Goal: Task Accomplishment & Management: Manage account settings

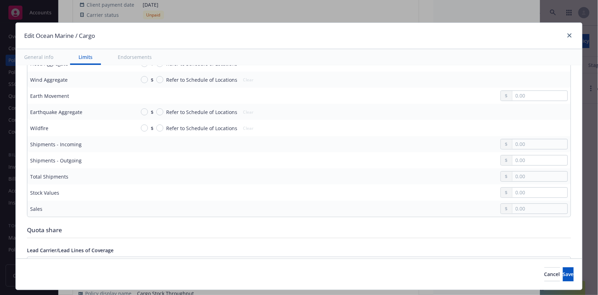
scroll to position [701, 0]
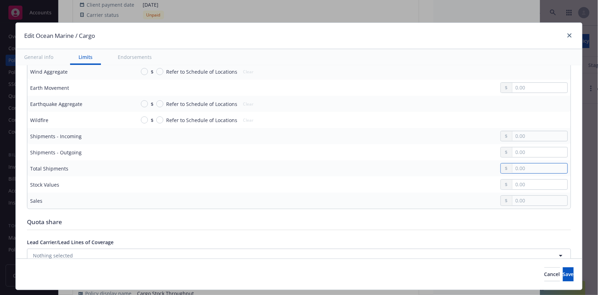
click at [516, 163] on input "text" at bounding box center [539, 168] width 55 height 10
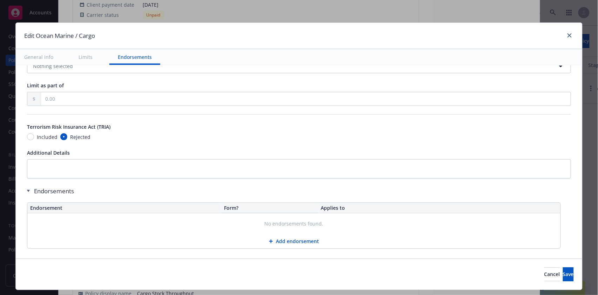
scroll to position [893, 0]
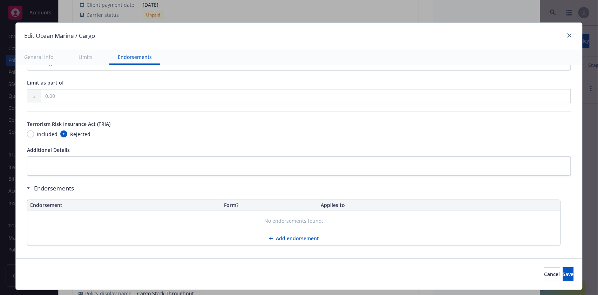
type input "260,000,000.00"
click at [302, 233] on button "Add endorsement" at bounding box center [293, 238] width 533 height 14
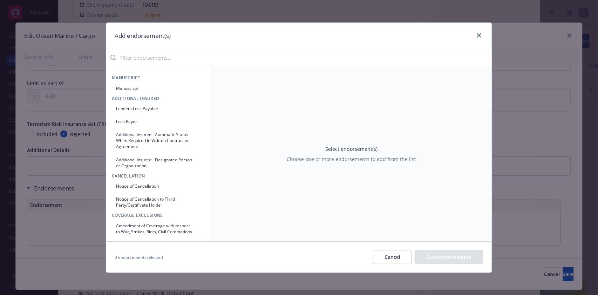
click at [129, 89] on button "Manuscript" at bounding box center [159, 88] width 94 height 12
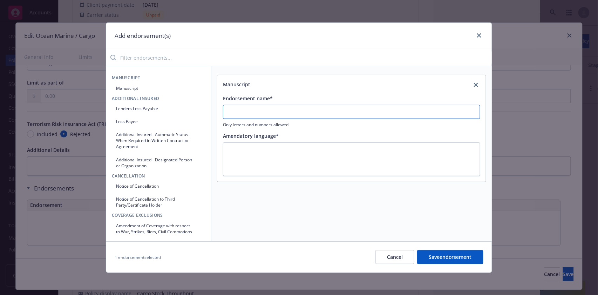
click at [238, 114] on input "Endorsement name*" at bounding box center [351, 112] width 257 height 14
type input "No Spec Endorsements"
click at [447, 255] on button "Save endorsement" at bounding box center [450, 257] width 66 height 14
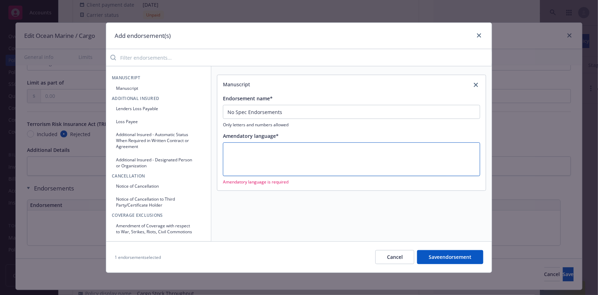
click at [230, 148] on textarea at bounding box center [351, 159] width 257 height 34
type textarea "x"
type textarea "."
click at [444, 256] on button "Save endorsement" at bounding box center [450, 257] width 66 height 14
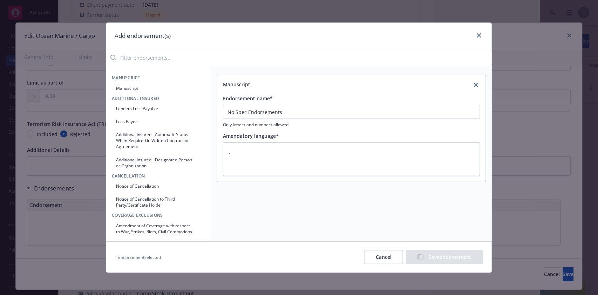
type textarea "x"
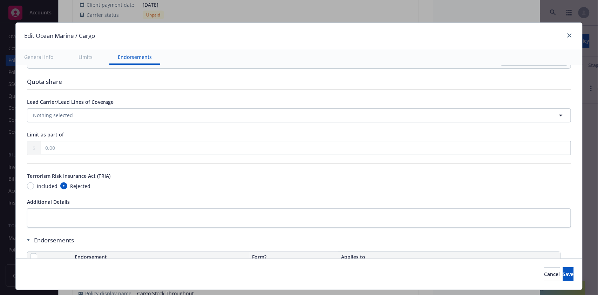
scroll to position [886, 0]
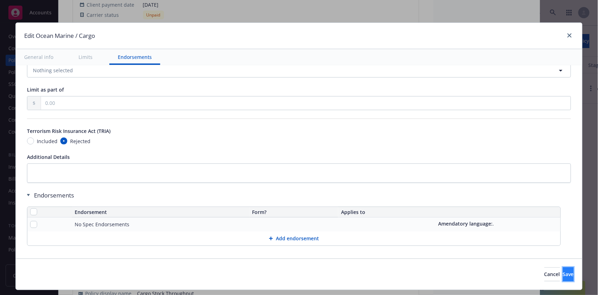
click at [563, 272] on button "Save" at bounding box center [568, 274] width 11 height 14
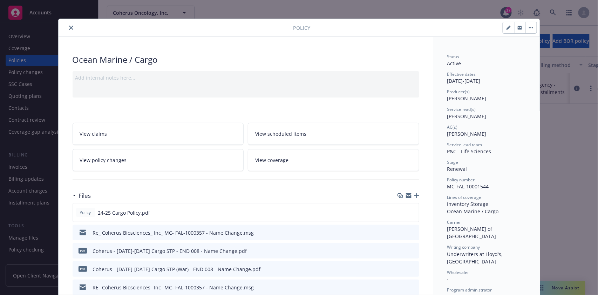
scroll to position [0, 0]
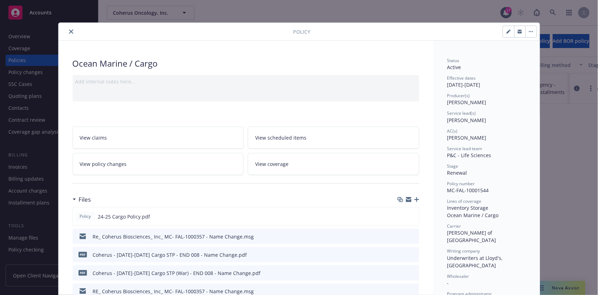
click at [69, 32] on icon "close" at bounding box center [71, 31] width 4 height 4
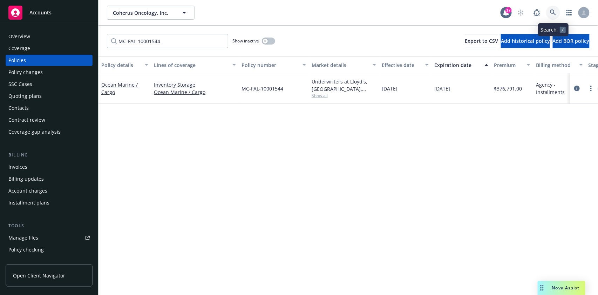
click at [556, 12] on icon at bounding box center [553, 12] width 6 height 6
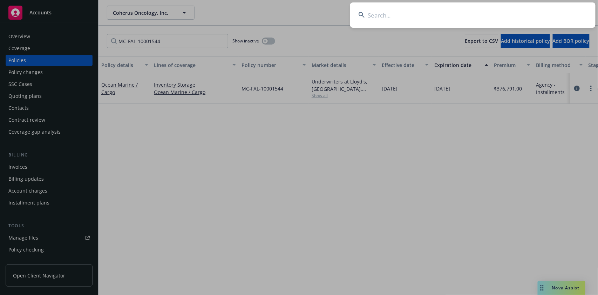
click at [381, 13] on input at bounding box center [472, 14] width 245 height 25
paste input "MC-FAL-10001544"
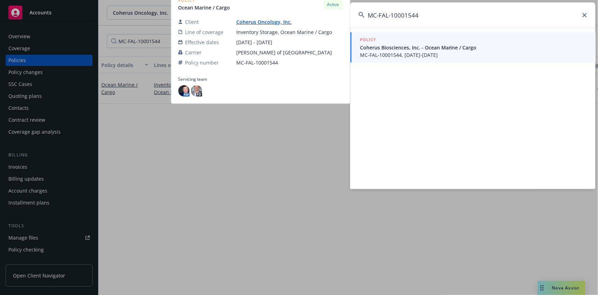
type input "MC-FAL-10001544"
click at [434, 47] on span "Coherus Biosciences, Inc. - Ocean Marine / Cargo" at bounding box center [473, 47] width 227 height 7
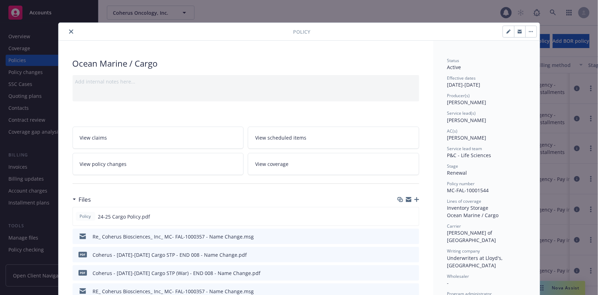
scroll to position [21, 0]
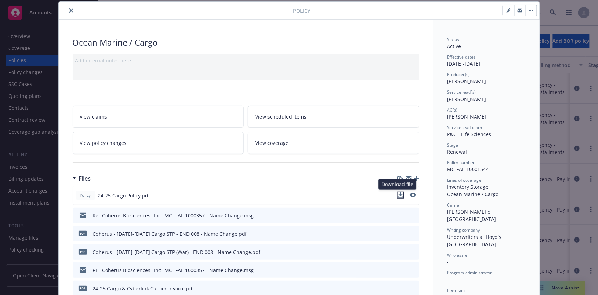
click at [398, 194] on icon "download file" at bounding box center [400, 194] width 5 height 4
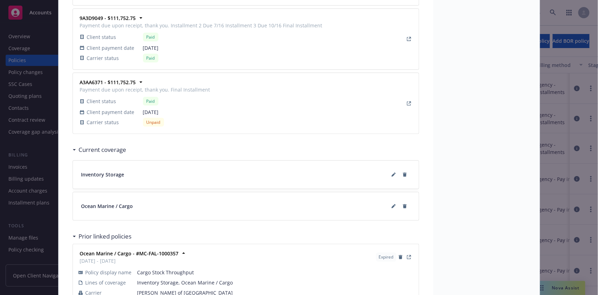
scroll to position [955, 0]
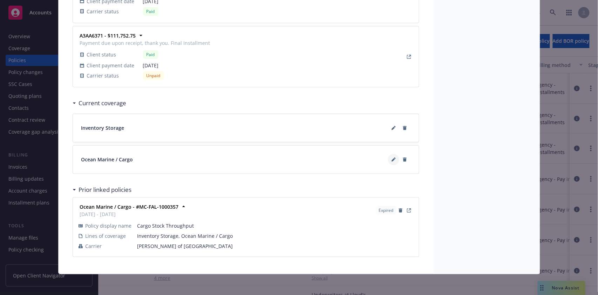
click at [391, 158] on icon at bounding box center [393, 160] width 4 height 4
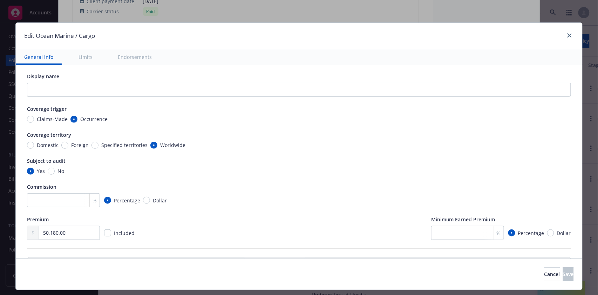
scroll to position [0, 0]
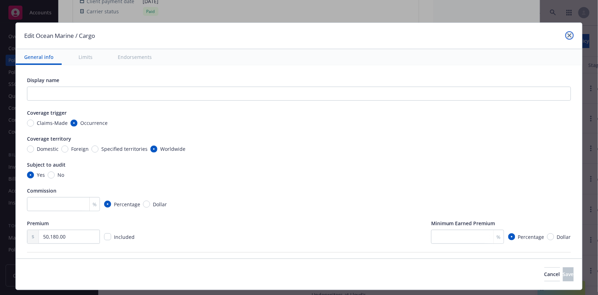
click at [565, 33] on link "close" at bounding box center [569, 35] width 8 height 8
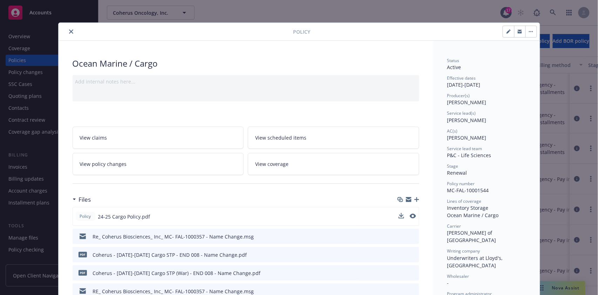
click at [67, 28] on button "close" at bounding box center [71, 31] width 8 height 8
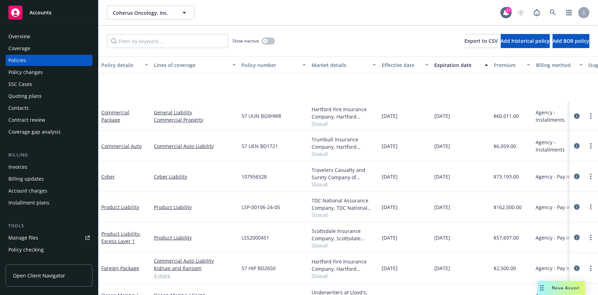
scroll to position [93, 0]
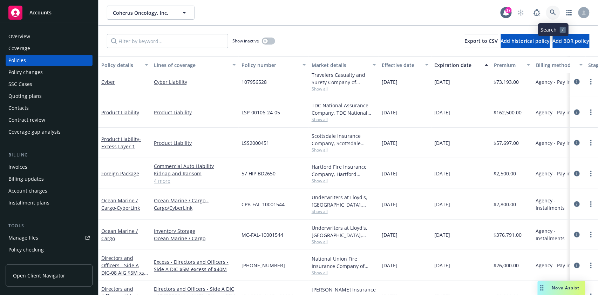
click at [551, 10] on icon at bounding box center [553, 12] width 6 height 6
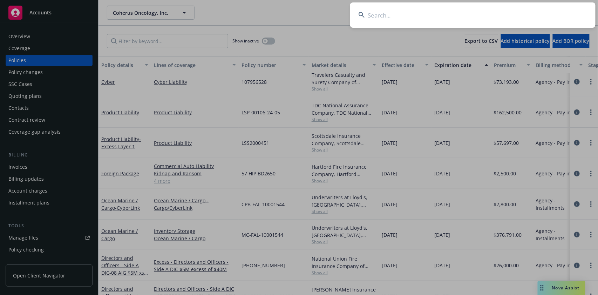
click at [378, 15] on input at bounding box center [472, 14] width 245 height 25
paste input "FAL-V14T2O24PNGF"
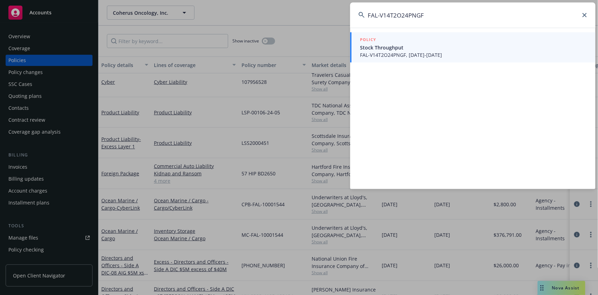
type input "FAL-V14T2O24PNGF"
click at [376, 49] on span "Stock Throughput" at bounding box center [473, 47] width 227 height 7
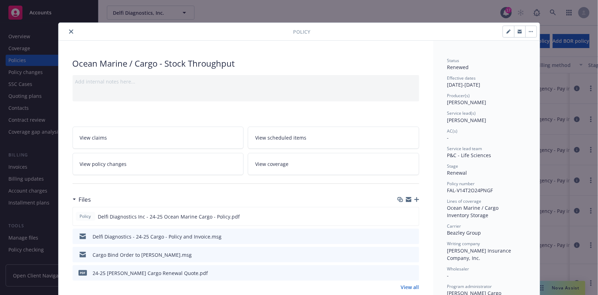
click at [68, 29] on button "close" at bounding box center [71, 31] width 8 height 8
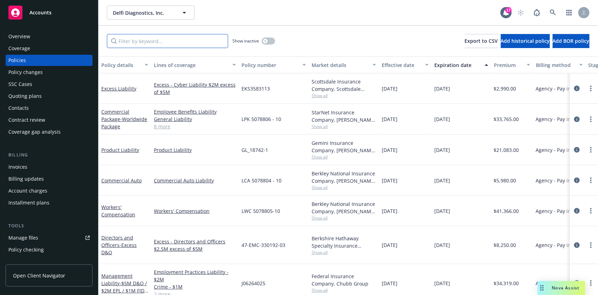
click at [158, 41] on input "Filter by keyword..." at bounding box center [167, 41] width 121 height 14
paste input "FAL-V14T2O24PNGF"
type input "FAL-V14T2O24PNGF"
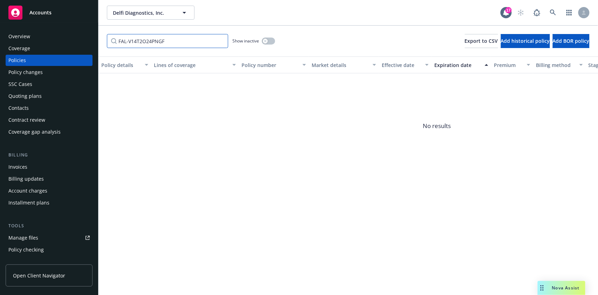
click at [221, 41] on input "FAL-V14T2O24PNGF" at bounding box center [167, 41] width 121 height 14
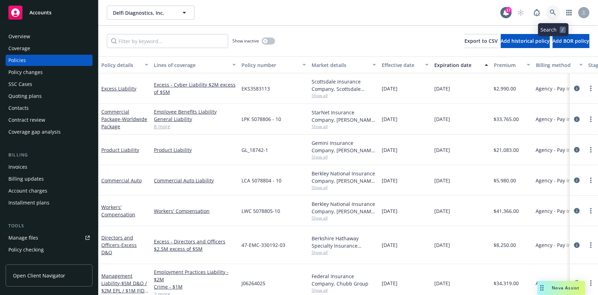
click at [554, 11] on icon at bounding box center [553, 12] width 6 height 6
click at [184, 13] on icon "button" at bounding box center [185, 13] width 4 height 2
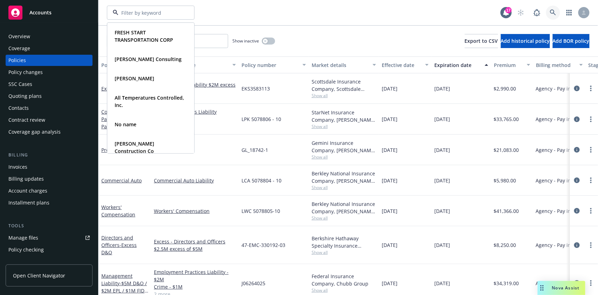
click at [553, 13] on icon at bounding box center [553, 12] width 6 height 6
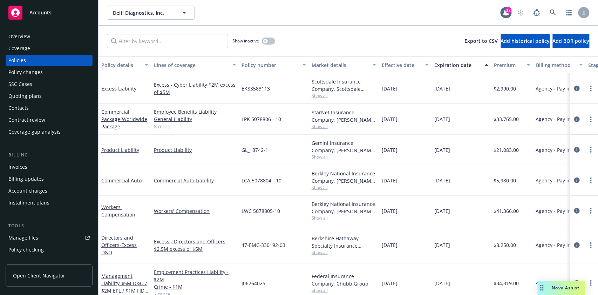
click at [18, 35] on div "Overview" at bounding box center [19, 36] width 22 height 11
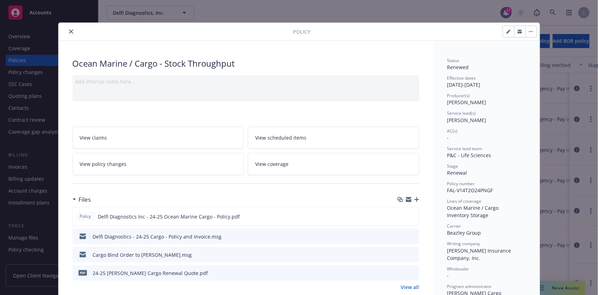
scroll to position [21, 0]
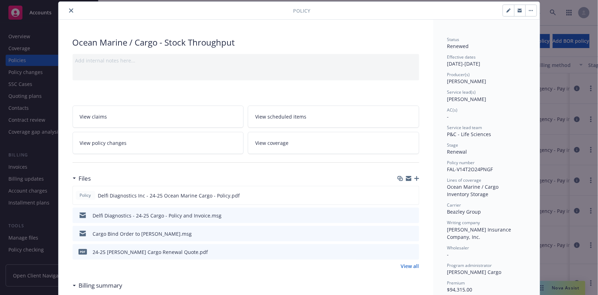
click at [69, 9] on icon "close" at bounding box center [71, 10] width 4 height 4
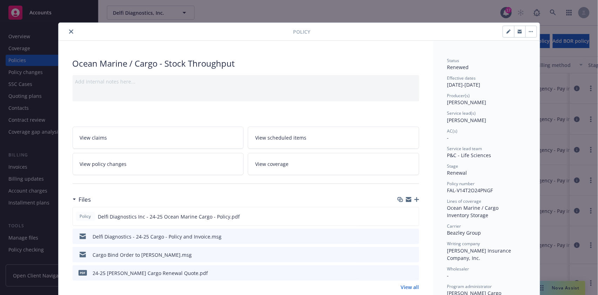
scroll to position [21, 0]
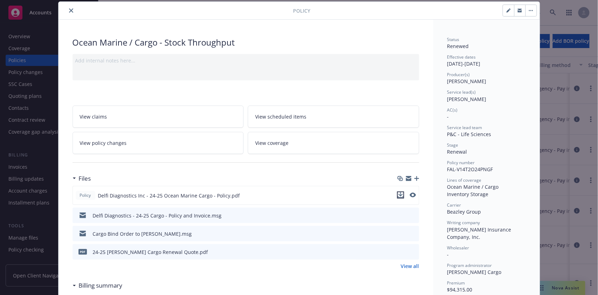
click at [398, 194] on icon "download file" at bounding box center [400, 194] width 5 height 4
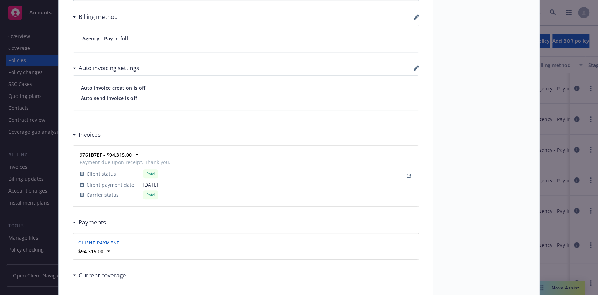
scroll to position [628, 0]
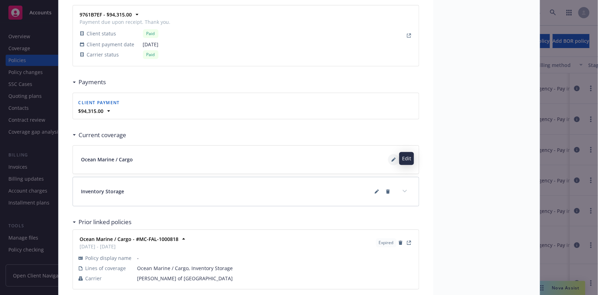
click at [388, 159] on button at bounding box center [393, 159] width 11 height 11
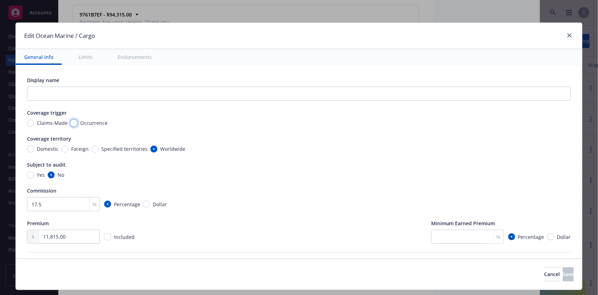
click at [70, 122] on input "Occurrence" at bounding box center [73, 122] width 7 height 7
radio input "true"
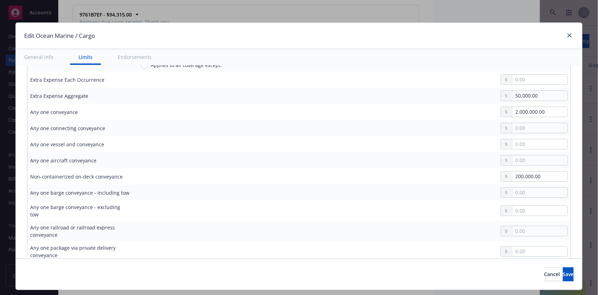
scroll to position [187, 0]
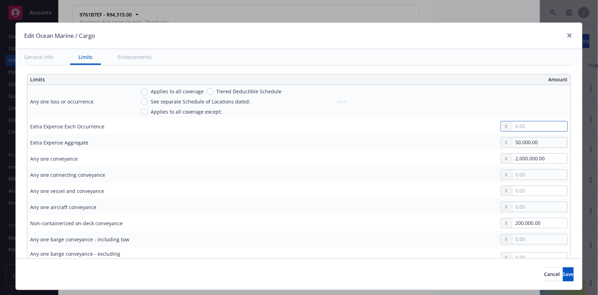
click at [512, 125] on input "text" at bounding box center [539, 126] width 55 height 10
type input "50,000.00"
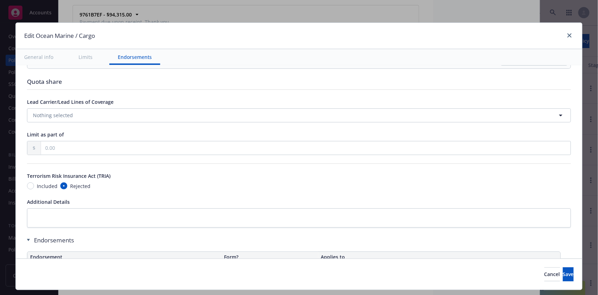
scroll to position [893, 0]
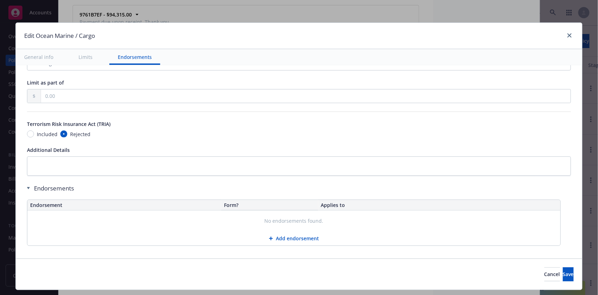
click at [290, 234] on button "Add endorsement" at bounding box center [293, 238] width 533 height 14
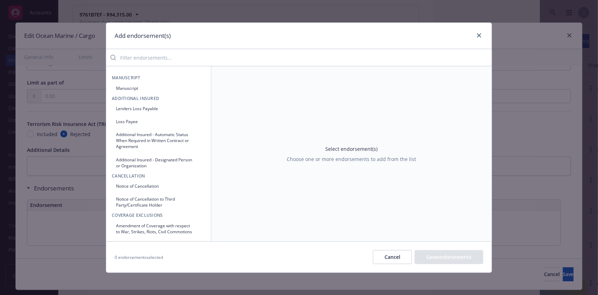
click at [128, 88] on button "Manuscript" at bounding box center [159, 88] width 94 height 12
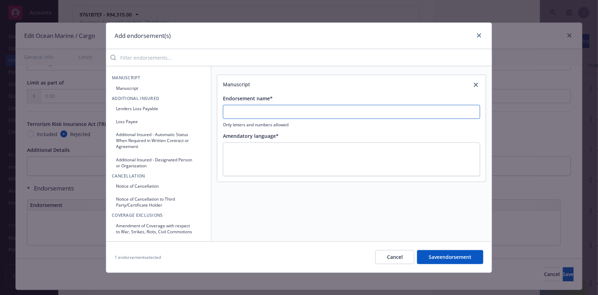
click at [261, 117] on input "Endorsement name*" at bounding box center [351, 112] width 257 height 14
type input "No Spec Endorsements"
click at [230, 155] on textarea at bounding box center [351, 159] width 257 height 34
type textarea "x"
type textarea "."
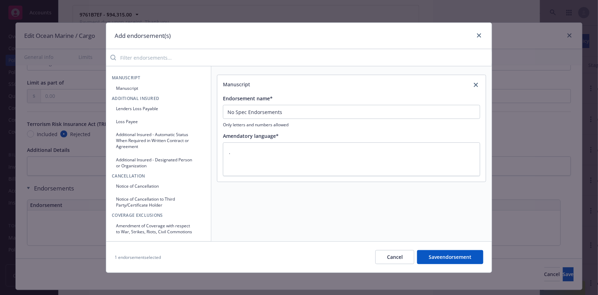
click at [441, 256] on button "Save endorsement" at bounding box center [450, 257] width 66 height 14
type textarea "x"
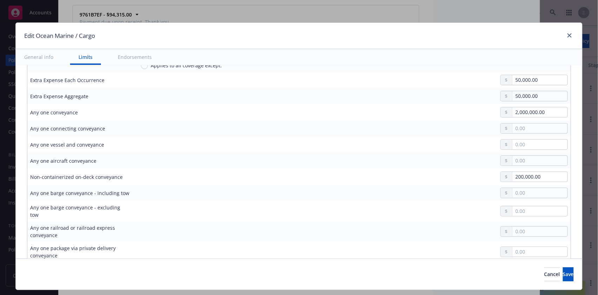
scroll to position [233, 0]
click at [563, 273] on span "Save" at bounding box center [568, 273] width 11 height 7
